Goal: Transaction & Acquisition: Purchase product/service

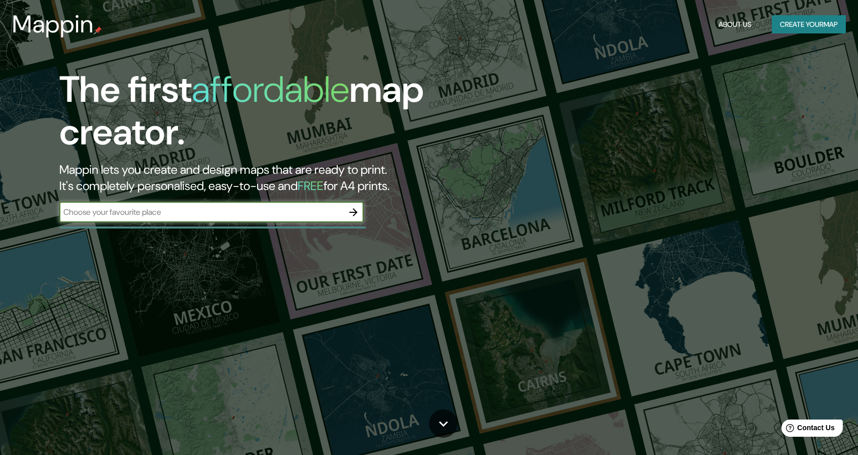
click at [203, 215] on input "text" at bounding box center [201, 212] width 284 height 12
paste input "[GEOGRAPHIC_DATA], [GEOGRAPHIC_DATA]. [STREET_ADDRESS][PERSON_NAME], S.L.P."
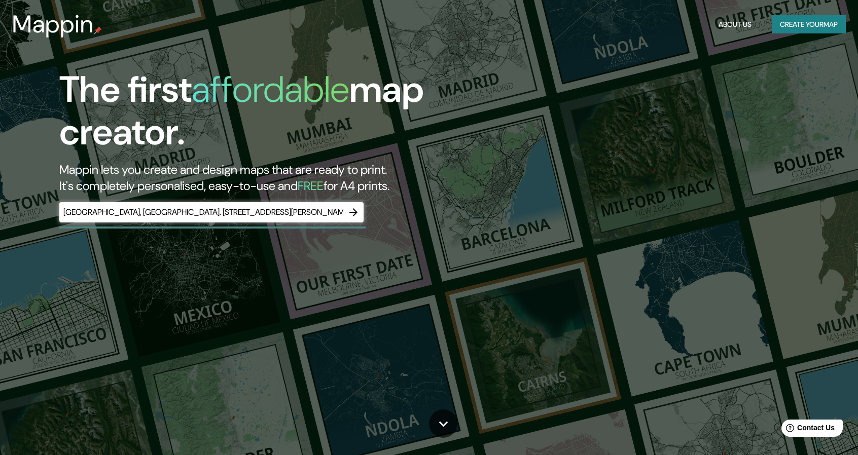
click at [210, 219] on div "[GEOGRAPHIC_DATA], [GEOGRAPHIC_DATA]. [STREET_ADDRESS][PERSON_NAME], S.L.P. ​" at bounding box center [211, 212] width 304 height 20
click at [211, 218] on div "[GEOGRAPHIC_DATA], [GEOGRAPHIC_DATA]. [STREET_ADDRESS][PERSON_NAME], S.L.P. ​" at bounding box center [211, 212] width 304 height 20
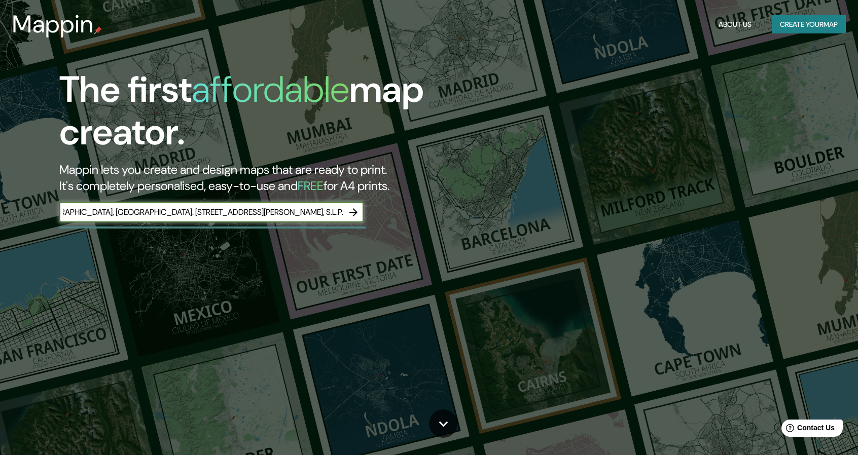
click at [308, 215] on input "[GEOGRAPHIC_DATA], [GEOGRAPHIC_DATA]. [STREET_ADDRESS][PERSON_NAME], S.L.P." at bounding box center [201, 212] width 284 height 12
click at [286, 216] on input "[GEOGRAPHIC_DATA], [GEOGRAPHIC_DATA]. [STREET_ADDRESS][PERSON_NAME], S.L.P." at bounding box center [201, 212] width 284 height 12
drag, startPoint x: 262, startPoint y: 213, endPoint x: 31, endPoint y: 211, distance: 230.2
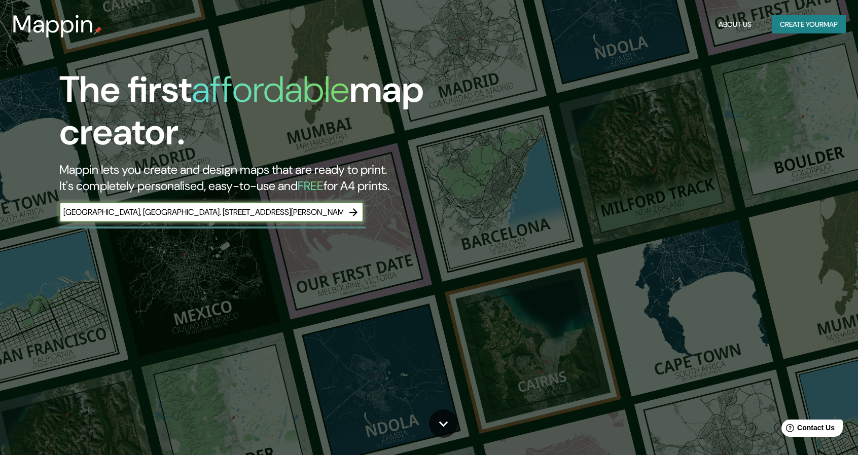
click at [31, 211] on div "The first affordable map creator. Mappin lets you create and design maps that a…" at bounding box center [273, 150] width 515 height 164
click at [231, 216] on input "[GEOGRAPHIC_DATA][PERSON_NAME], S.L.P." at bounding box center [201, 212] width 284 height 12
type input "[GEOGRAPHIC_DATA][PERSON_NAME], S.L.P."
click at [356, 213] on icon "button" at bounding box center [353, 212] width 12 height 12
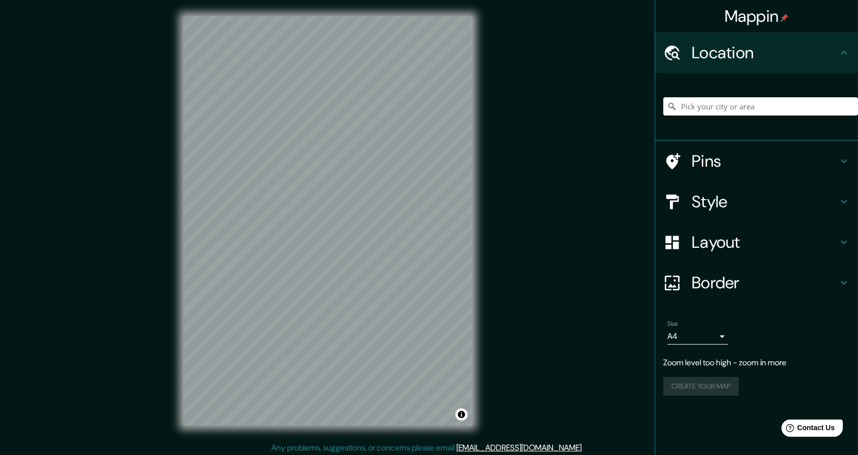
click at [673, 154] on h4 "Pins" at bounding box center [764, 161] width 146 height 20
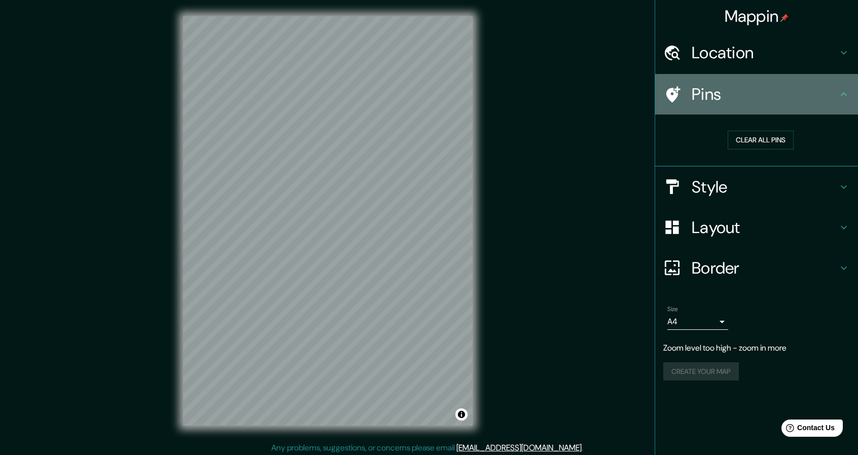
click at [673, 99] on h4 "Pins" at bounding box center [764, 94] width 146 height 20
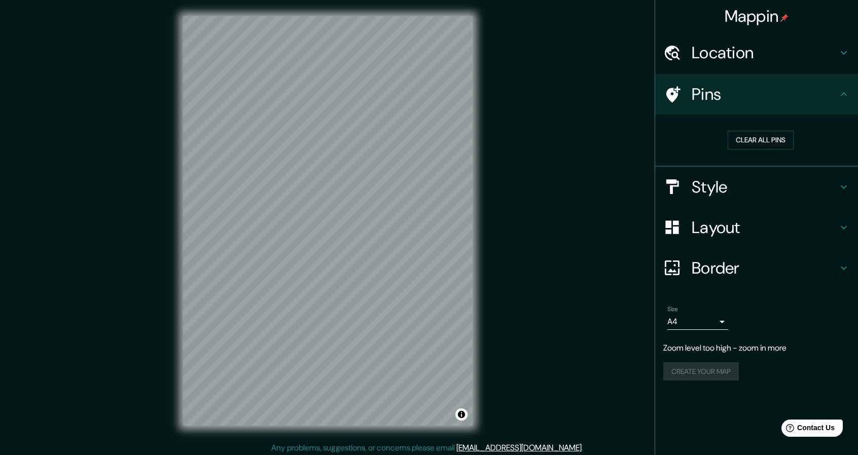
click at [673, 222] on h4 "Layout" at bounding box center [764, 227] width 146 height 20
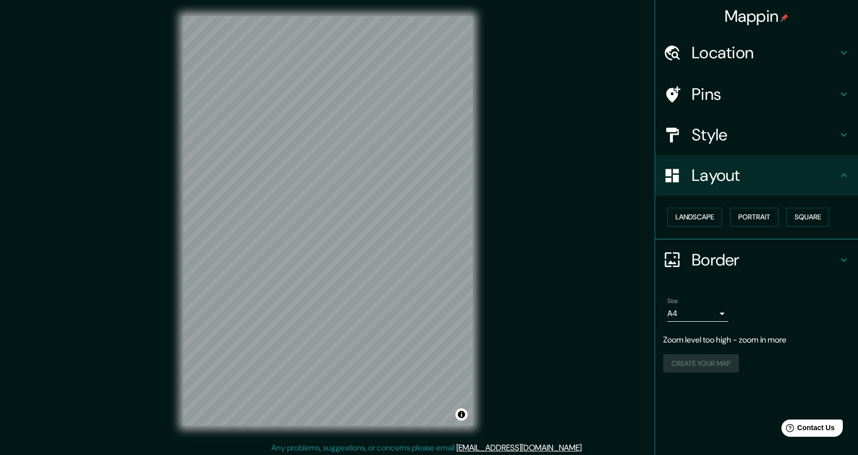
click at [673, 136] on h4 "Style" at bounding box center [764, 135] width 146 height 20
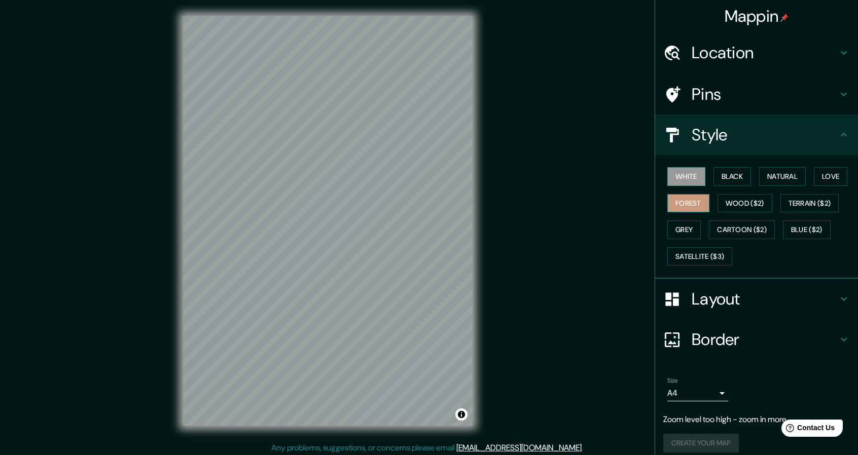
click at [673, 195] on button "Forest" at bounding box center [688, 203] width 42 height 19
click at [673, 199] on button "Wood ($2)" at bounding box center [744, 203] width 55 height 19
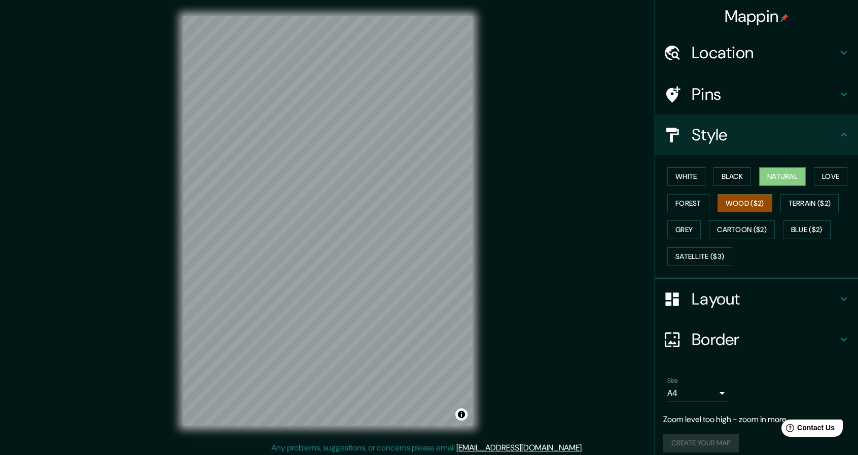
click at [673, 179] on button "Natural" at bounding box center [782, 176] width 47 height 19
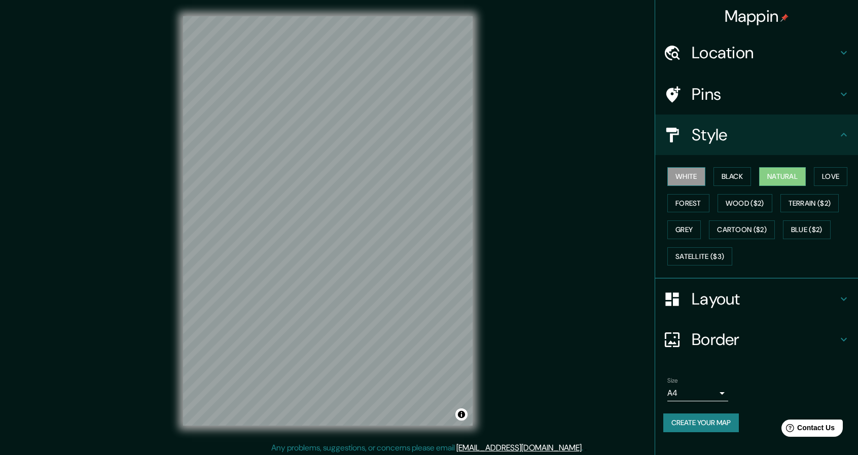
click at [673, 176] on button "White" at bounding box center [686, 176] width 38 height 19
click at [673, 177] on button "Black" at bounding box center [732, 176] width 38 height 19
click at [673, 181] on button "Love" at bounding box center [830, 176] width 33 height 19
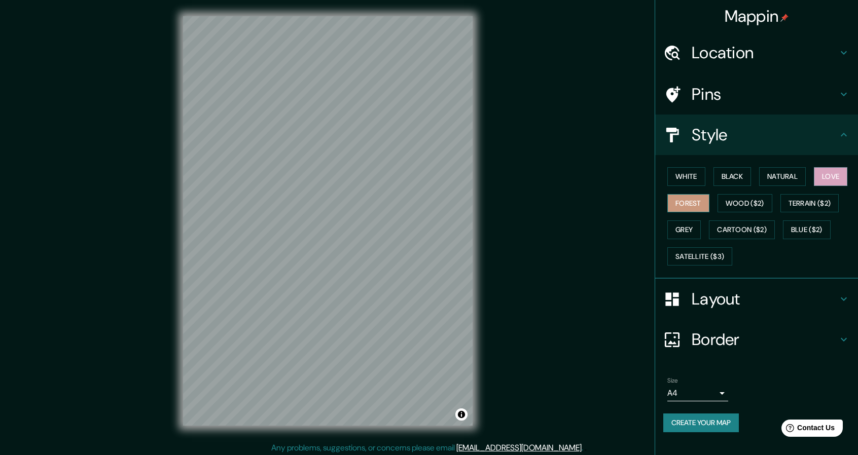
click at [670, 204] on button "Forest" at bounding box center [688, 203] width 42 height 19
click at [673, 204] on button "Wood ($2)" at bounding box center [744, 203] width 55 height 19
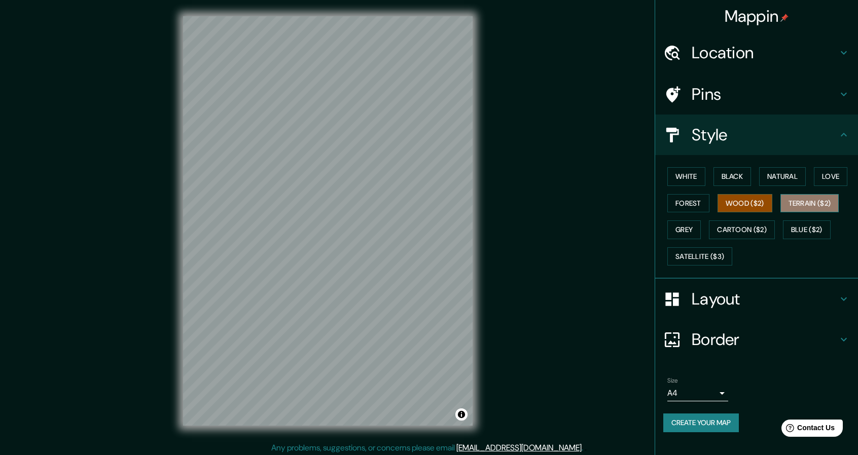
click at [673, 203] on button "Terrain ($2)" at bounding box center [809, 203] width 59 height 19
click at [673, 227] on button "Blue ($2)" at bounding box center [807, 230] width 48 height 19
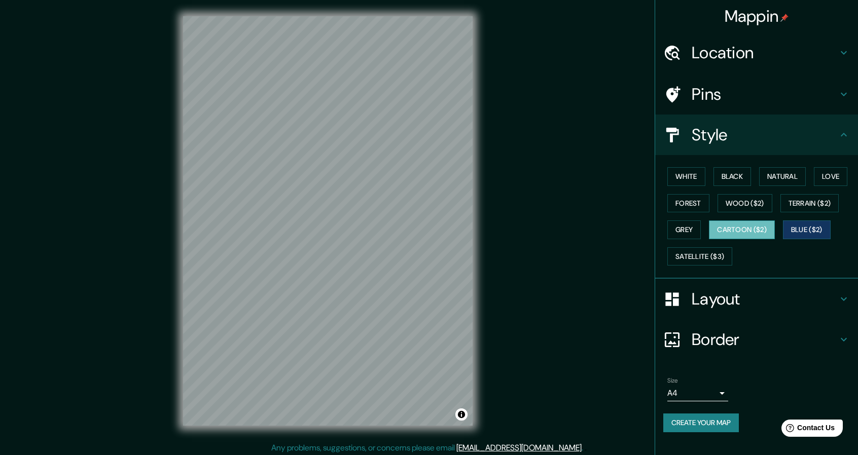
click at [673, 230] on button "Cartoon ($2)" at bounding box center [742, 230] width 66 height 19
click at [673, 236] on button "Grey" at bounding box center [683, 230] width 33 height 19
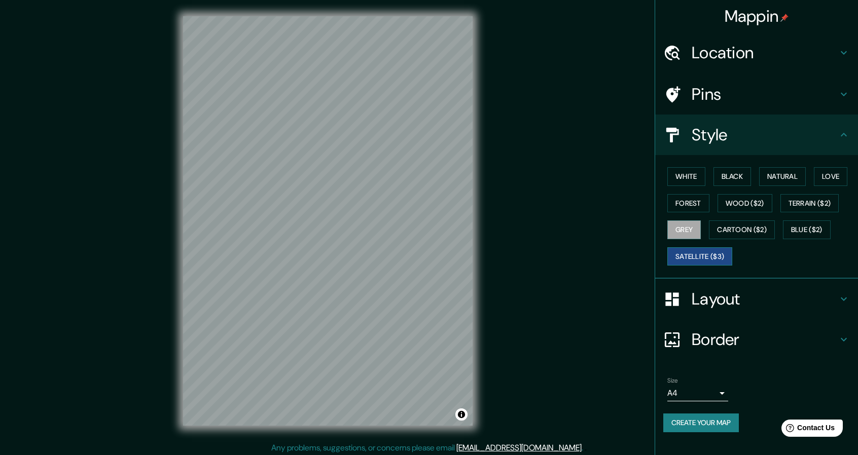
click at [673, 255] on button "Satellite ($3)" at bounding box center [699, 256] width 65 height 19
click at [673, 204] on button "Forest" at bounding box center [688, 203] width 42 height 19
drag, startPoint x: 309, startPoint y: 135, endPoint x: 316, endPoint y: 145, distance: 12.8
click at [316, 145] on div at bounding box center [313, 147] width 8 height 8
drag, startPoint x: 314, startPoint y: 148, endPoint x: 316, endPoint y: 157, distance: 10.0
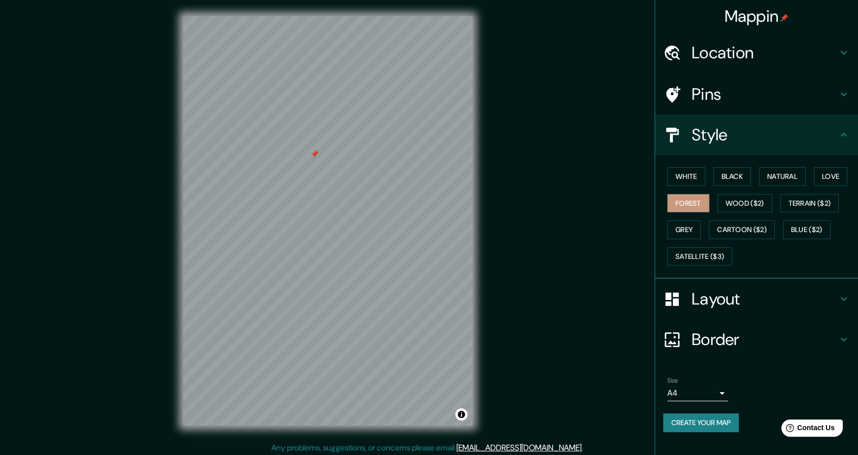
click at [316, 157] on div at bounding box center [314, 154] width 8 height 8
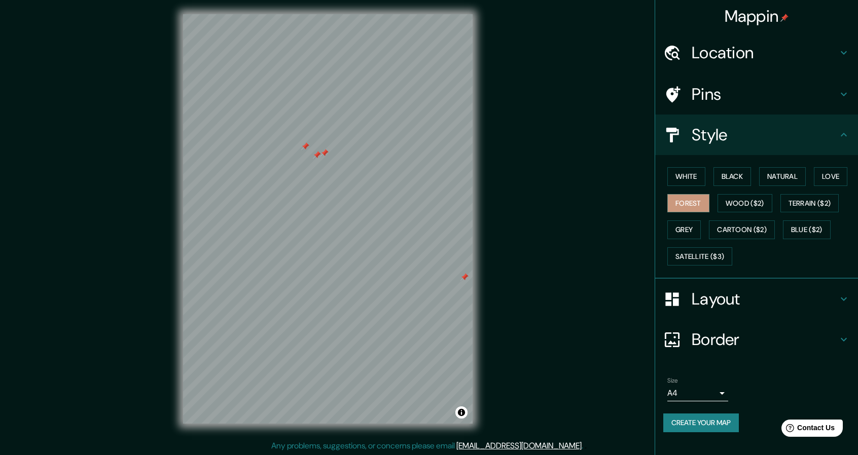
scroll to position [3, 0]
